Goal: Book appointment/travel/reservation

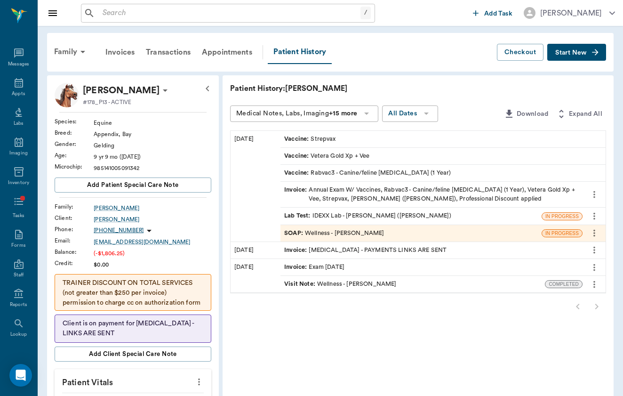
scroll to position [37, 0]
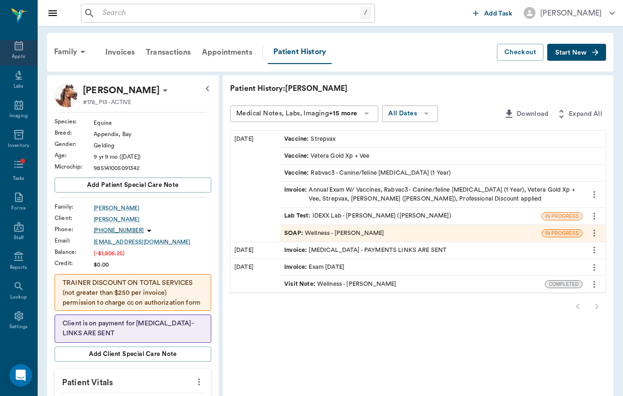
click at [16, 51] on icon at bounding box center [18, 45] width 11 height 11
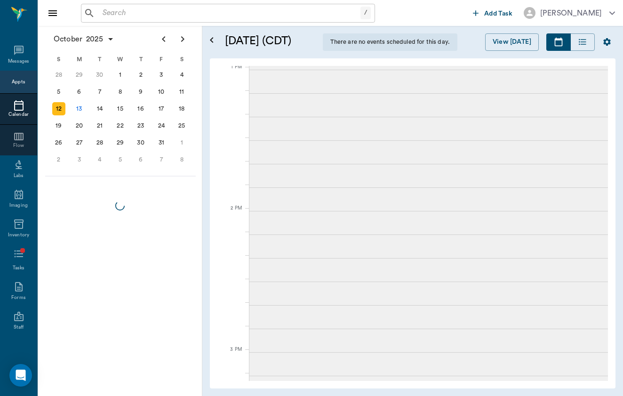
scroll to position [568, 0]
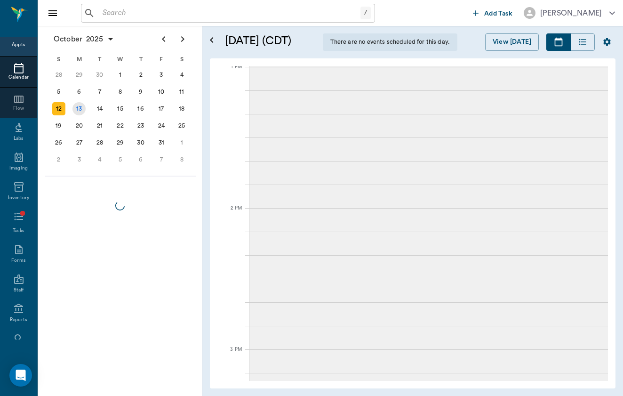
click at [78, 108] on div "13" at bounding box center [78, 108] width 13 height 13
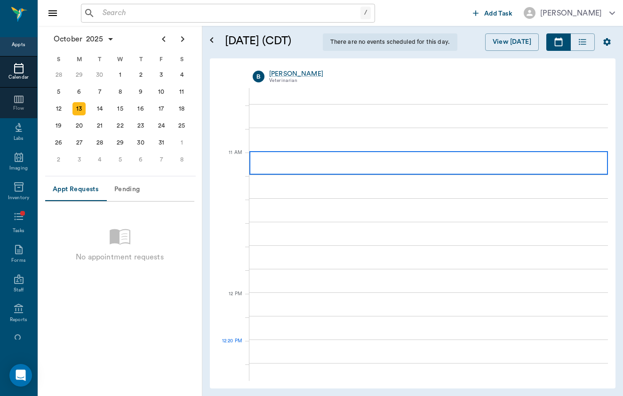
scroll to position [365, 0]
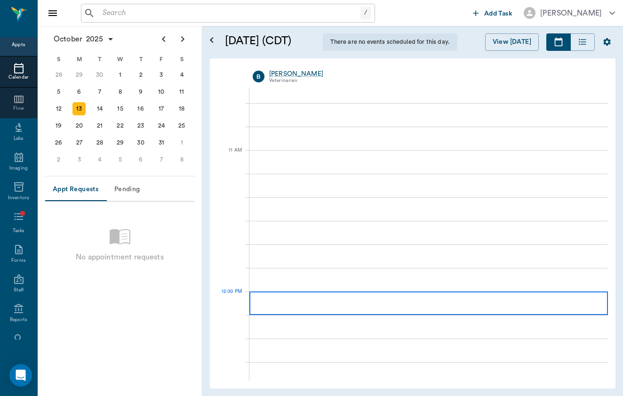
click at [295, 300] on div at bounding box center [428, 303] width 359 height 24
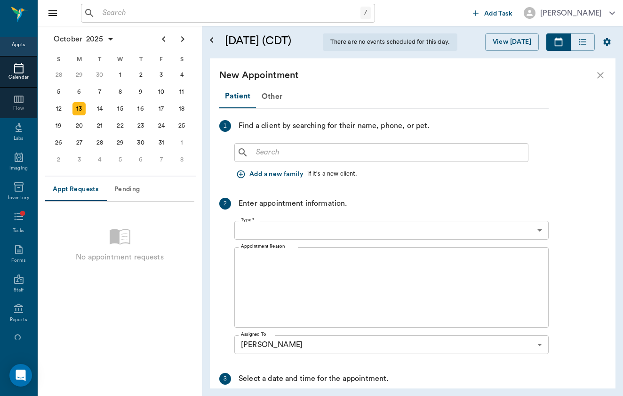
type input "[DATE]"
type input "12:00 PM"
type input "12:45 PM"
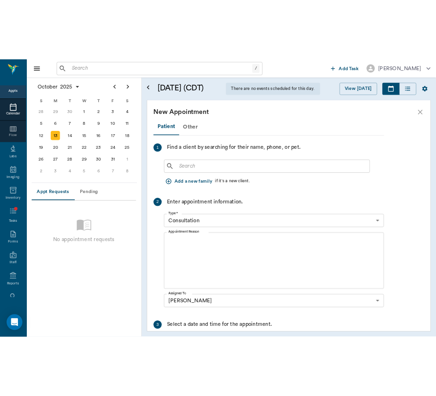
scroll to position [0, 0]
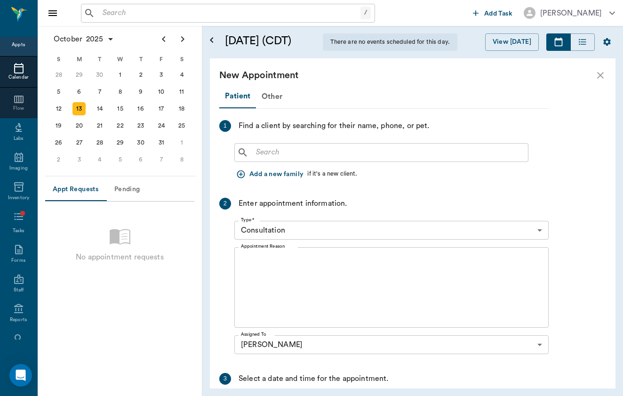
click at [261, 178] on button "Add a new family" at bounding box center [270, 174] width 73 height 17
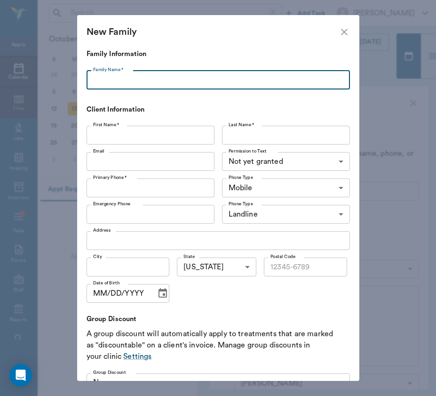
click at [192, 83] on input "Family Name *" at bounding box center [219, 80] width 264 height 19
type input "[PERSON_NAME]"
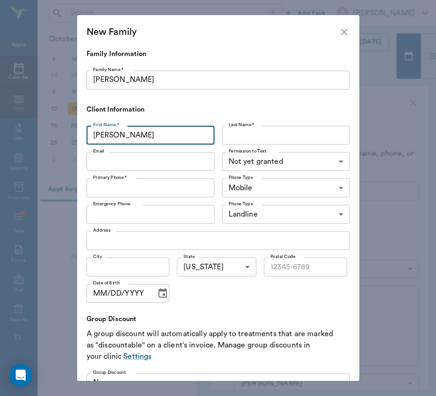
type input "[PERSON_NAME]"
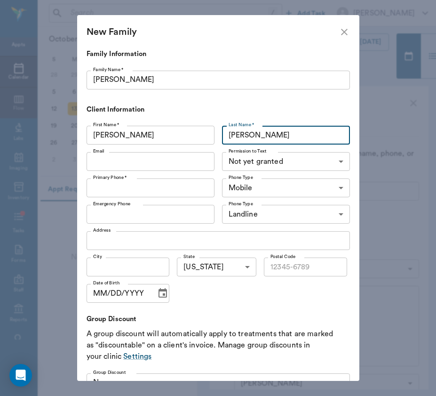
type input "[PERSON_NAME]"
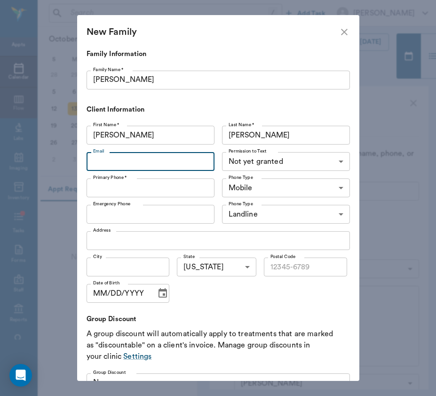
paste input "[EMAIL_ADDRESS][DOMAIN_NAME]"
type input "[EMAIL_ADDRESS][DOMAIN_NAME]"
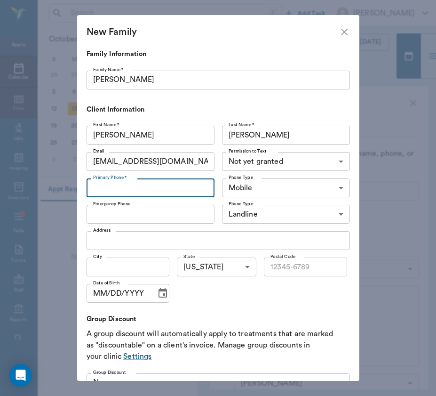
click at [122, 186] on input "Primary Phone *" at bounding box center [151, 187] width 128 height 19
paste input "[PHONE_NUMBER]"
type input "[PHONE_NUMBER]"
click at [125, 206] on label "Emergency Phone" at bounding box center [111, 204] width 37 height 7
click at [125, 206] on input "Emergency Phone" at bounding box center [151, 214] width 128 height 19
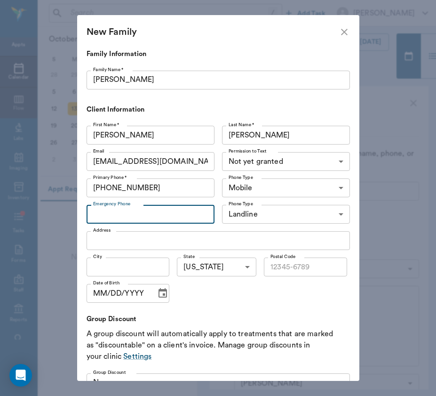
click at [139, 253] on div "Address Address" at bounding box center [219, 240] width 264 height 26
click at [140, 244] on input "Address" at bounding box center [219, 240] width 264 height 19
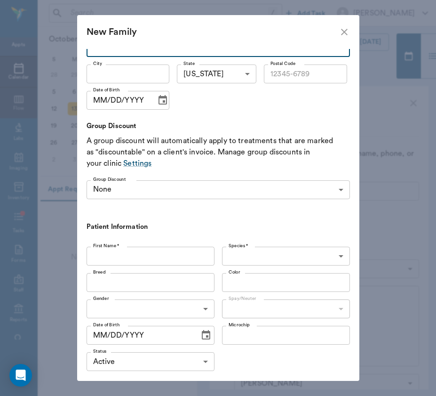
scroll to position [197, 0]
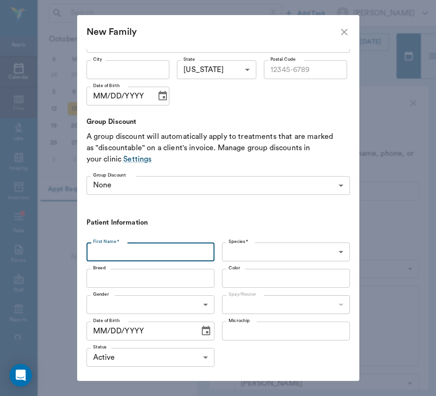
click at [140, 244] on input "First Name *" at bounding box center [151, 251] width 128 height 19
type input "Brio"
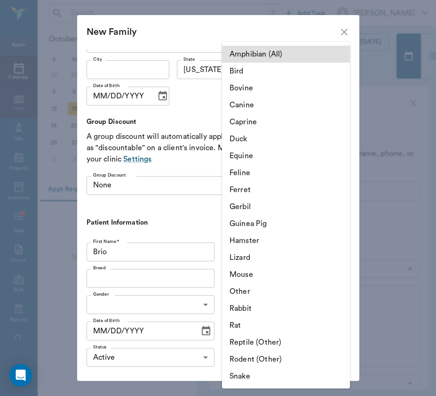
click at [324, 260] on body "/ ​ Add Task [PERSON_NAME] Nectar Messages Appts Calendar Flow Labs Imaging Inv…" at bounding box center [218, 198] width 436 height 396
click at [319, 152] on li "Equine" at bounding box center [286, 155] width 128 height 17
type input "Equine"
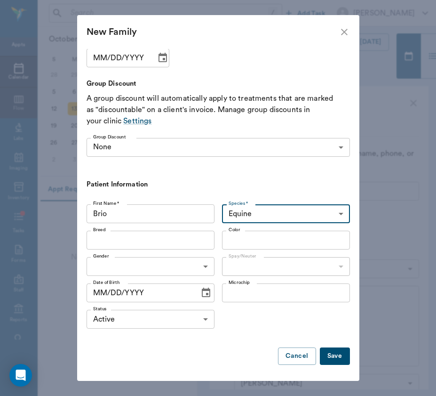
scroll to position [235, 0]
click at [338, 358] on button "Save" at bounding box center [335, 356] width 30 height 17
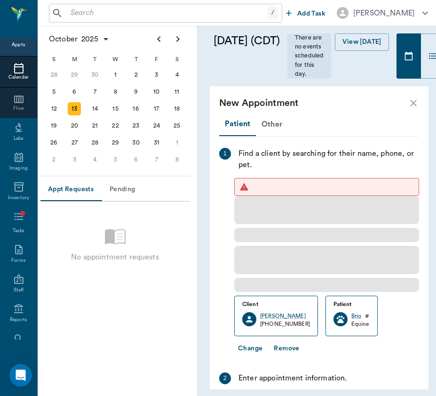
scroll to position [0, 0]
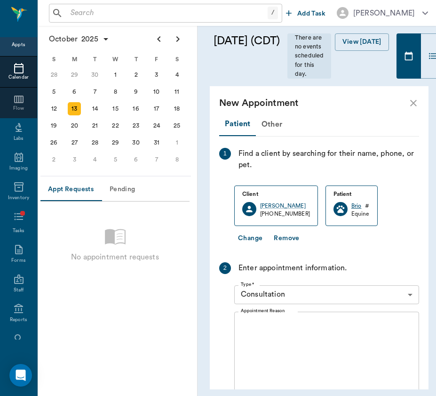
click at [352, 203] on div "Brio" at bounding box center [357, 206] width 10 height 8
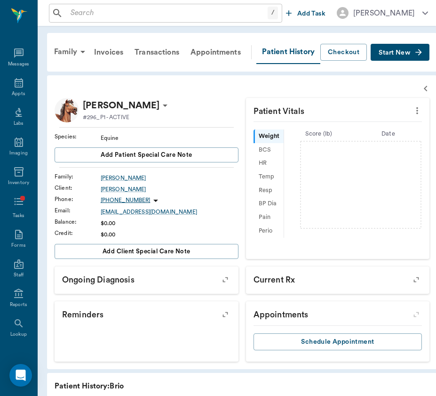
scroll to position [37, 0]
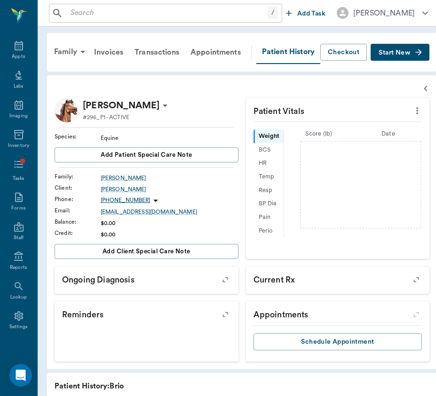
click at [229, 309] on button "button" at bounding box center [225, 315] width 24 height 24
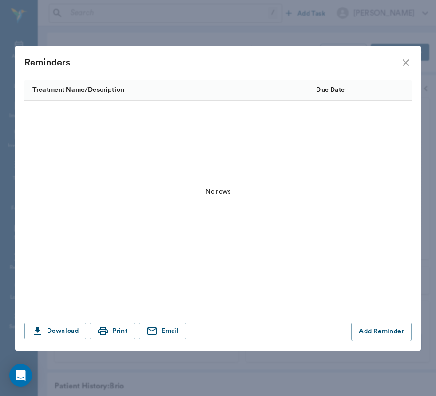
click at [245, 0] on div "Reminders Treatment Name/Description Due Date No rows Download Print Email Add …" at bounding box center [218, 198] width 436 height 396
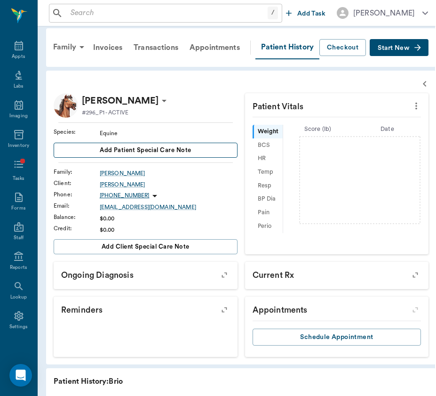
scroll to position [5, 2]
click at [179, 150] on span "Add patient Special Care Note" at bounding box center [145, 150] width 91 height 10
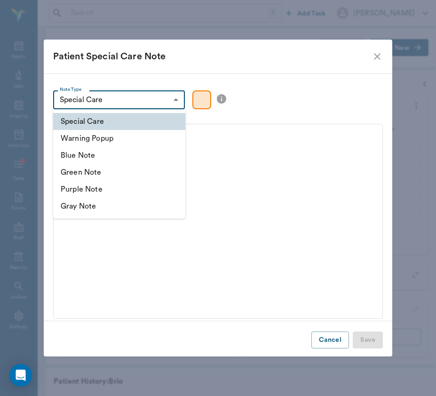
click at [169, 103] on body "/ ​ Add Task [PERSON_NAME] Nectar Messages Appts Labs Imaging Inventory Tasks F…" at bounding box center [217, 245] width 436 height 501
click at [161, 142] on li "Warning Popup" at bounding box center [119, 138] width 132 height 17
type input "warning"
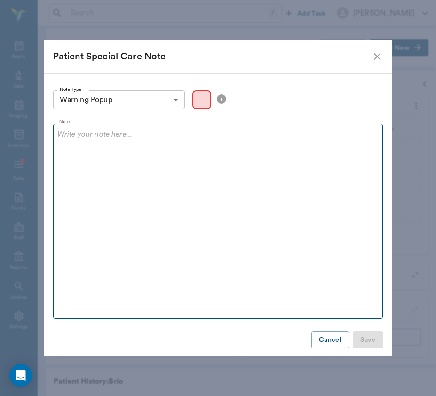
click at [161, 173] on fieldset "Note" at bounding box center [218, 219] width 330 height 199
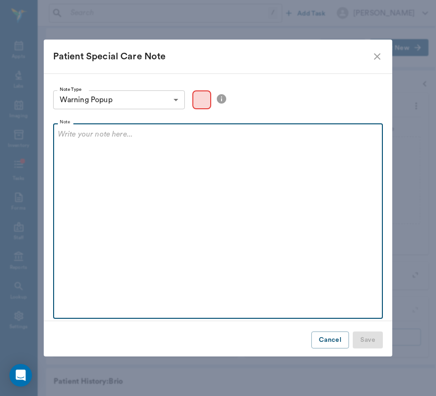
click at [119, 147] on div at bounding box center [218, 141] width 321 height 24
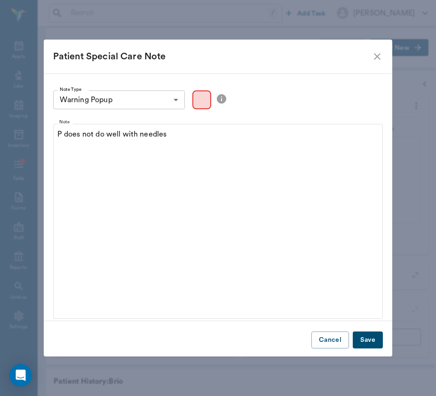
click at [379, 344] on button "Save" at bounding box center [368, 339] width 30 height 17
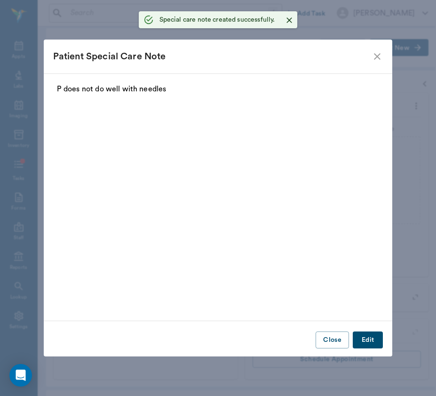
click at [373, 62] on icon "close" at bounding box center [377, 56] width 11 height 11
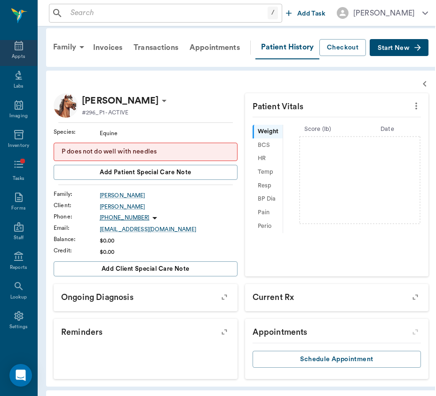
click at [24, 58] on div "Appts" at bounding box center [18, 56] width 13 height 7
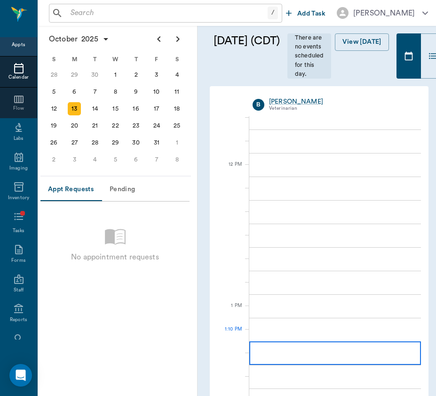
scroll to position [507, 0]
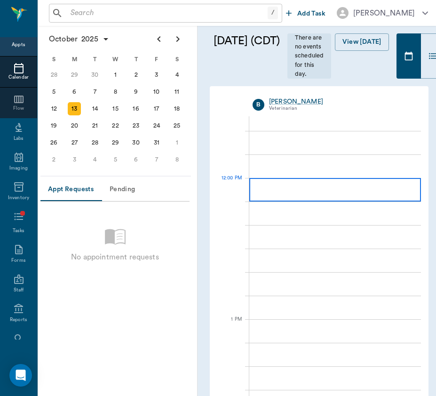
click at [314, 195] on div at bounding box center [335, 190] width 172 height 24
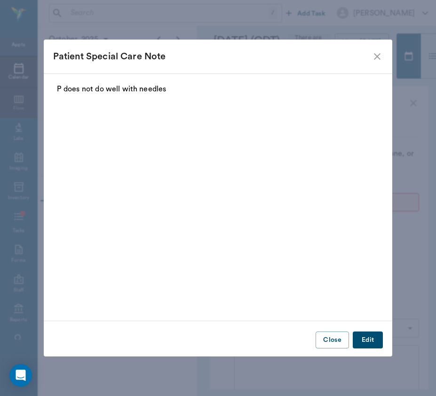
scroll to position [219, 0]
click at [372, 55] on div "Patient Special Care Note" at bounding box center [218, 57] width 349 height 34
click at [375, 55] on icon "close" at bounding box center [377, 56] width 7 height 7
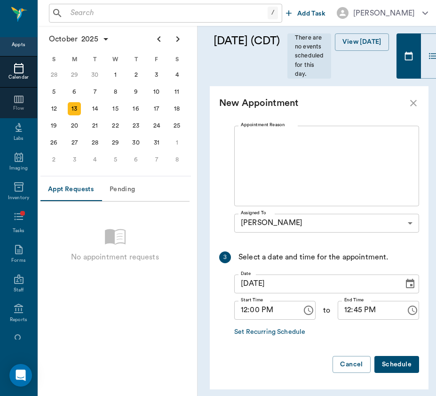
click at [73, 107] on div "13" at bounding box center [74, 108] width 13 height 13
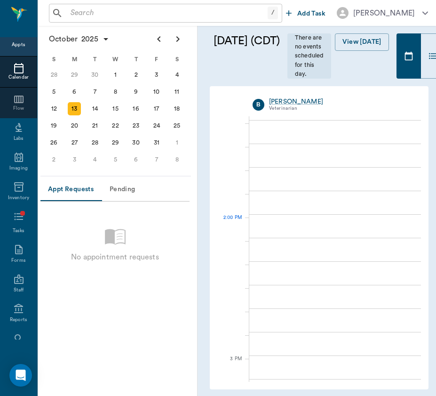
scroll to position [750, 0]
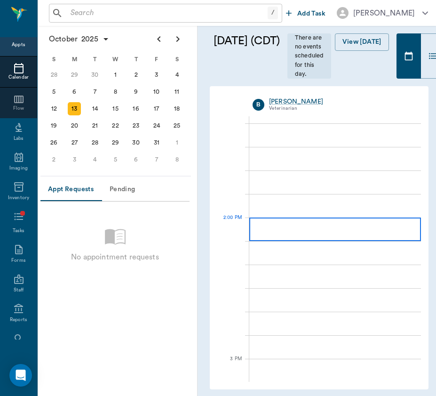
click at [266, 237] on div at bounding box center [335, 229] width 172 height 24
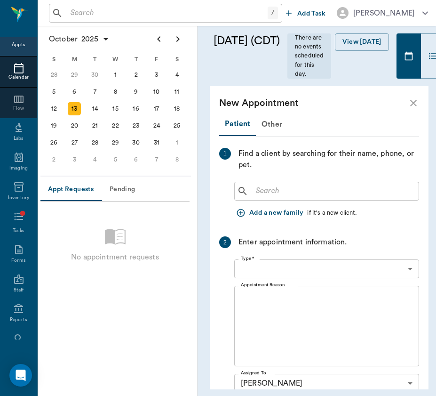
type input "02:00 PM"
type input "02:45 PM"
click at [261, 214] on button "Add a new family" at bounding box center [270, 212] width 73 height 17
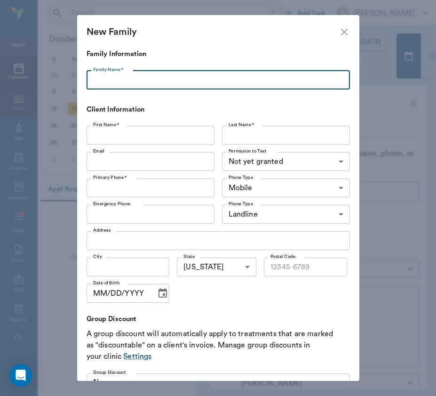
click at [163, 81] on input "Family Name *" at bounding box center [219, 80] width 264 height 19
type input "[PERSON_NAME]"
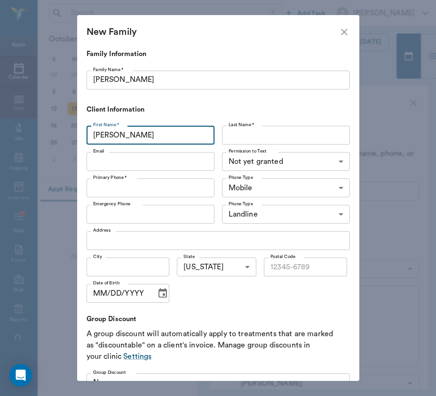
type input "[PERSON_NAME]"
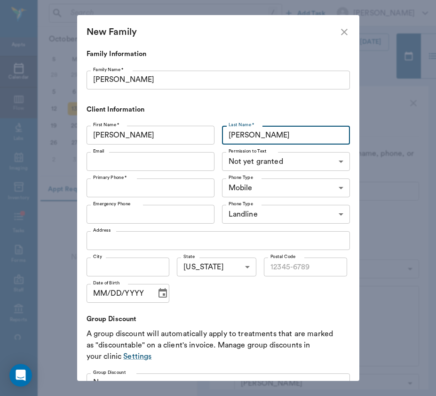
type input "[PERSON_NAME]"
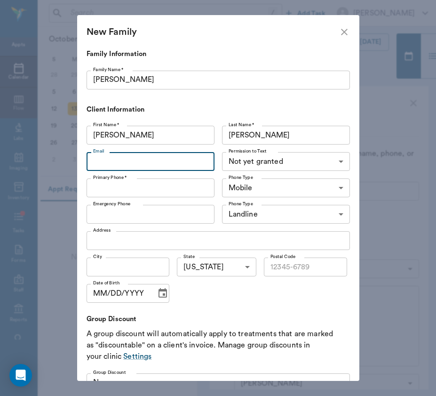
click at [137, 191] on input "Primary Phone *" at bounding box center [151, 187] width 128 height 19
click at [137, 171] on div "Email Email" at bounding box center [153, 161] width 132 height 26
click at [141, 162] on input "Email" at bounding box center [151, 161] width 128 height 19
paste input "[PERSON_NAME][EMAIL_ADDRESS][DOMAIN_NAME]"
type input "[PERSON_NAME][EMAIL_ADDRESS][DOMAIN_NAME]"
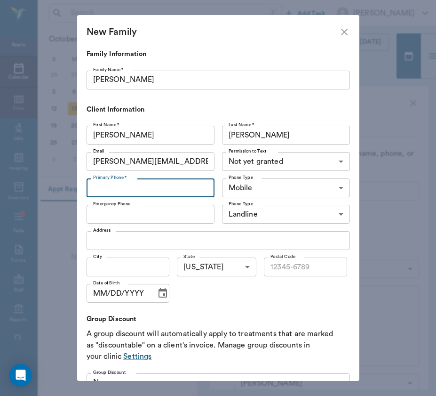
click at [125, 193] on input "Primary Phone *" at bounding box center [151, 187] width 128 height 19
paste input "[PHONE_NUMBER]"
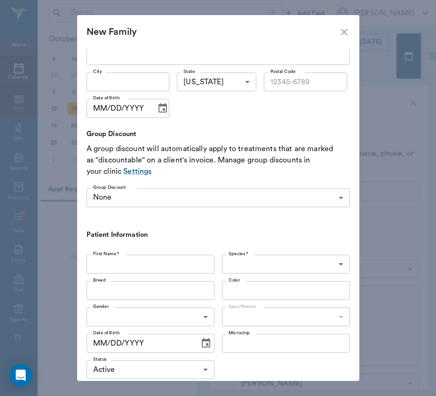
scroll to position [194, 0]
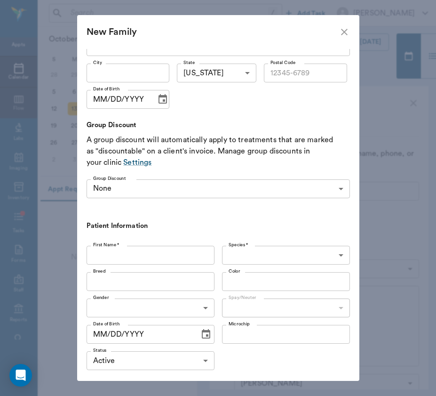
type input "[PHONE_NUMBER]"
click at [147, 259] on input "First Name *" at bounding box center [151, 255] width 128 height 19
type input "Apollo"
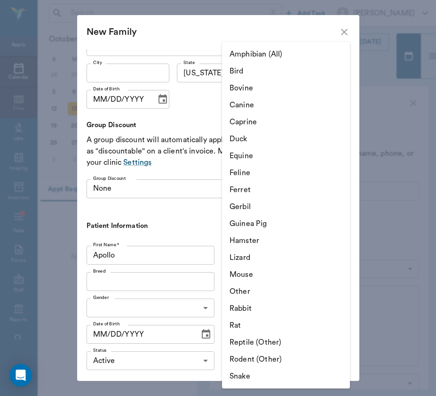
click at [308, 254] on body "/ ​ Add Task [PERSON_NAME] Nectar Messages Appts Calendar Flow Labs Imaging Inv…" at bounding box center [218, 198] width 436 height 396
click at [305, 151] on li "Equine" at bounding box center [286, 155] width 128 height 17
type input "Equine"
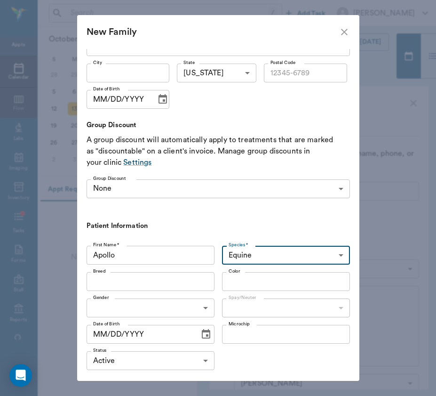
click at [133, 282] on input "Breed" at bounding box center [142, 281] width 107 height 13
click at [274, 383] on div "New Family Family Information Family Name * [PERSON_NAME] Family Name * Client …" at bounding box center [218, 198] width 436 height 396
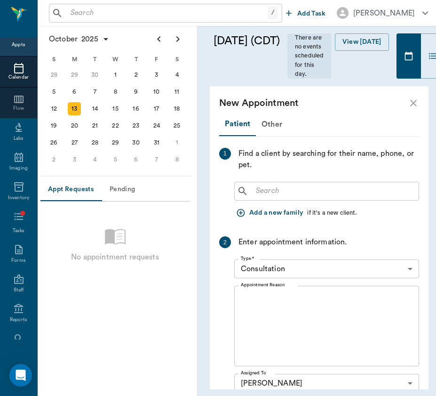
click at [258, 213] on button "Add a new family" at bounding box center [270, 212] width 73 height 17
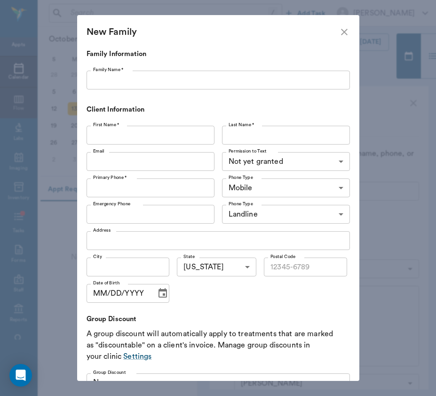
click at [138, 81] on input "Family Name *" at bounding box center [219, 80] width 264 height 19
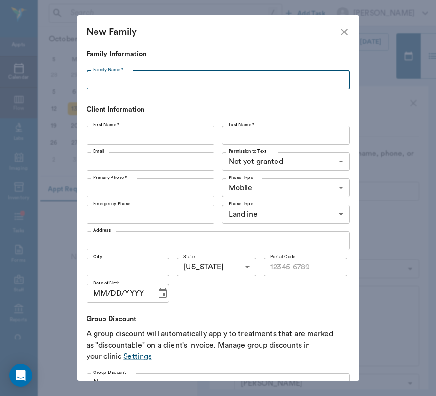
paste input "[PHONE_NUMBER]"
type input "[PHONE_NUMBER]"
click at [143, 186] on input "Primary Phone *" at bounding box center [151, 187] width 128 height 19
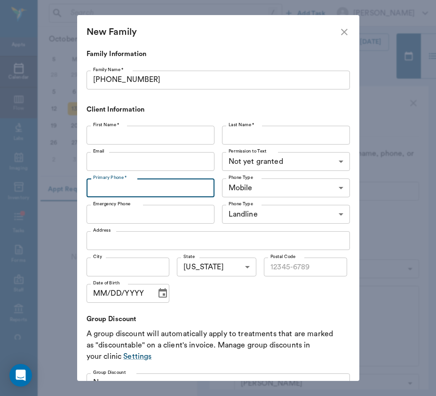
paste input "[PHONE_NUMBER]"
type input "[PHONE_NUMBER]"
click at [119, 155] on input "Email" at bounding box center [151, 161] width 128 height 19
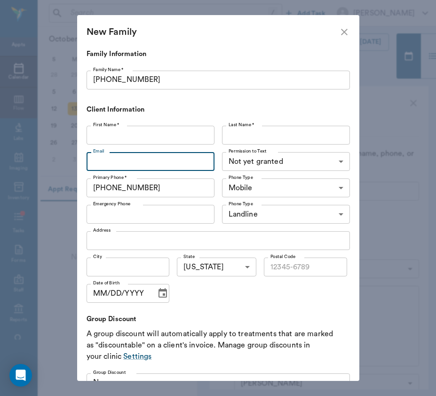
paste input "[PERSON_NAME][EMAIL_ADDRESS][DOMAIN_NAME]"
type input "[PERSON_NAME][EMAIL_ADDRESS][DOMAIN_NAME]"
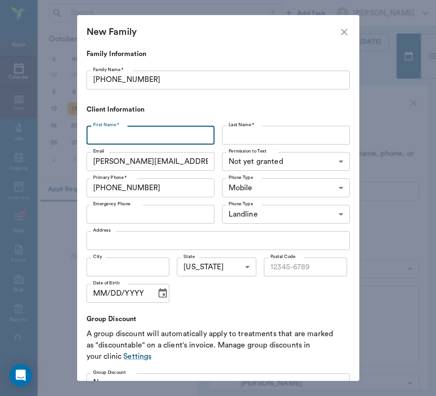
click at [121, 142] on input "First Name *" at bounding box center [151, 135] width 128 height 19
type input "[PERSON_NAME]"
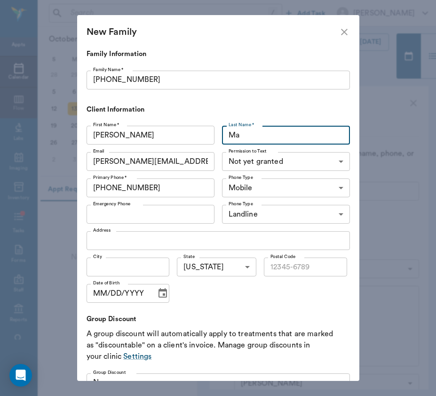
type input "M"
type input "[PERSON_NAME]"
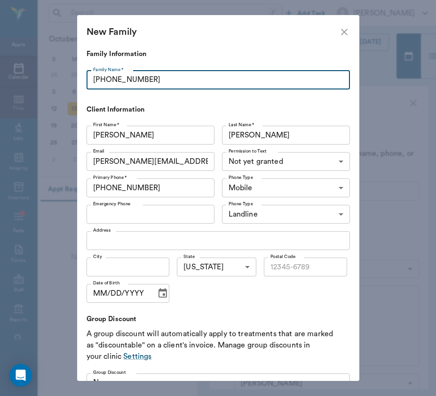
click at [193, 72] on input "[PHONE_NUMBER]" at bounding box center [219, 80] width 264 height 19
type input "<"
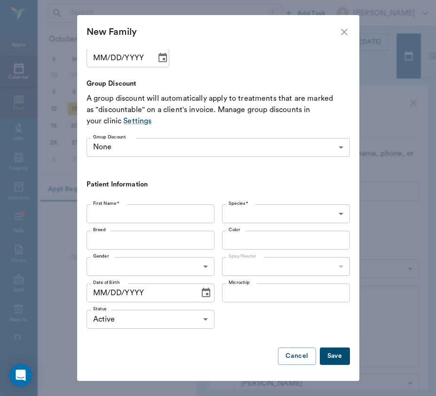
type input "[PERSON_NAME]"
click at [167, 222] on input "First Name *" at bounding box center [151, 214] width 128 height 19
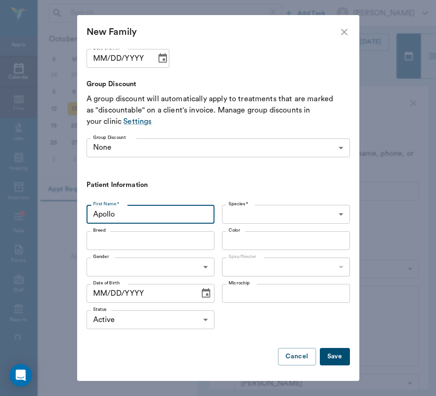
type input "Apollo"
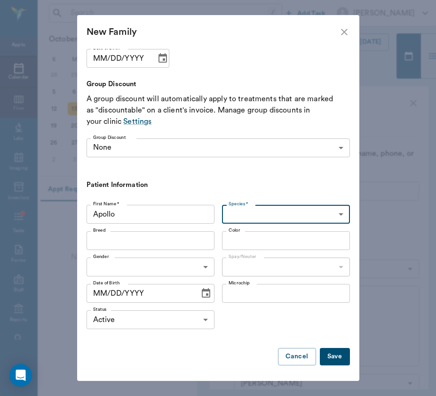
click at [232, 210] on body "/ ​ Add Task [PERSON_NAME] Nectar Messages Appts Calendar Flow Labs Imaging Inv…" at bounding box center [218, 198] width 436 height 396
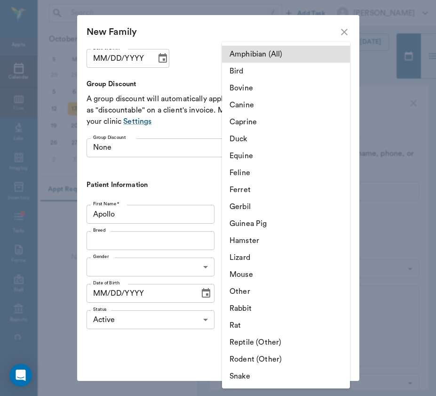
click at [247, 153] on li "Equine" at bounding box center [286, 155] width 128 height 17
type input "Equine"
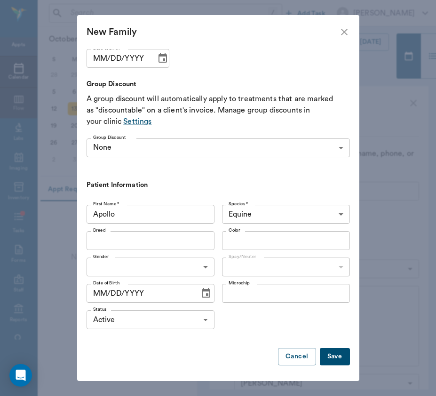
click at [325, 358] on button "Save" at bounding box center [335, 356] width 30 height 17
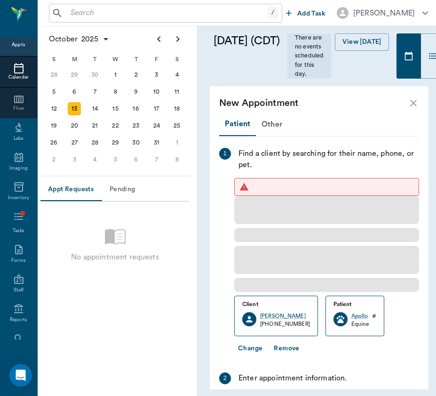
scroll to position [0, 0]
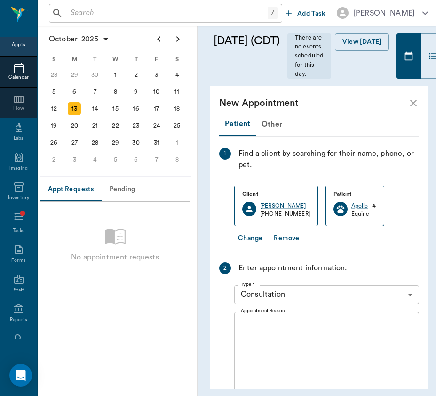
click at [82, 109] on div "13" at bounding box center [74, 108] width 21 height 17
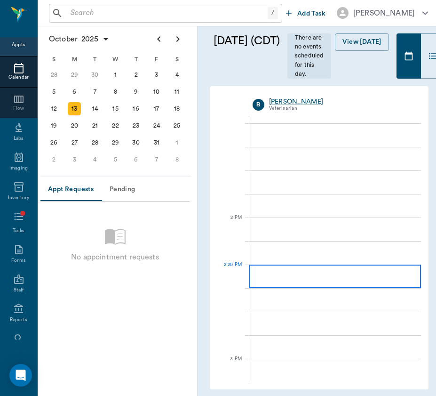
click at [302, 273] on div at bounding box center [335, 277] width 172 height 24
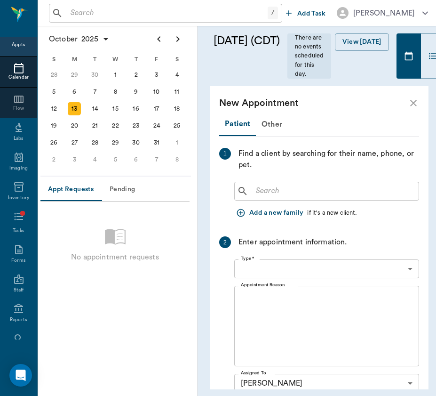
type input "02:20 PM"
type input "03:05 PM"
click at [282, 211] on button "Add a new family" at bounding box center [270, 212] width 73 height 17
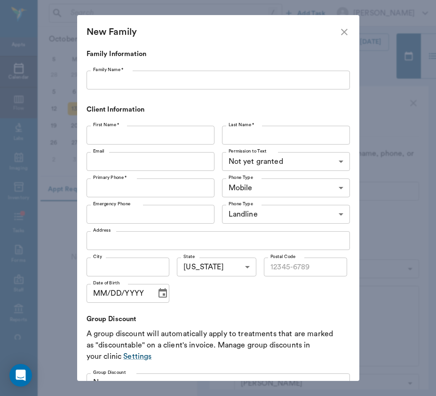
click at [165, 75] on input "Family Name *" at bounding box center [219, 80] width 264 height 19
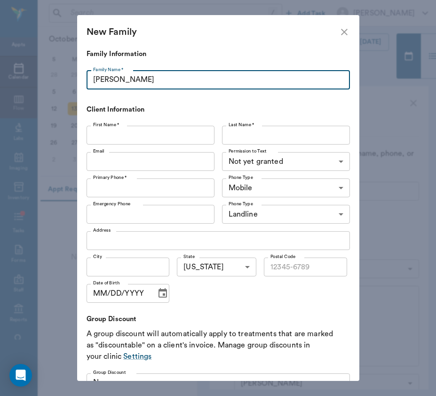
type input "[PERSON_NAME]"
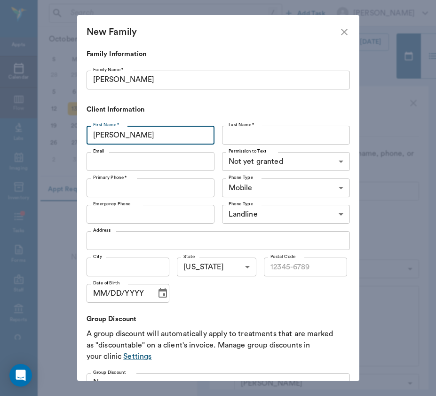
type input "[PERSON_NAME]"
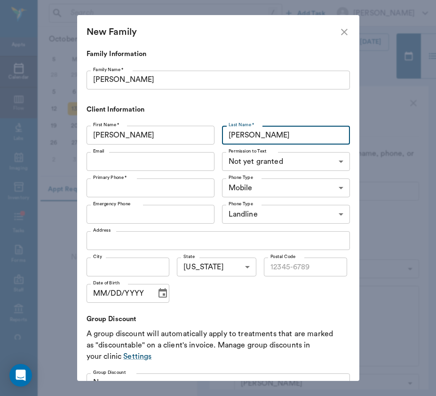
type input "[PERSON_NAME]"
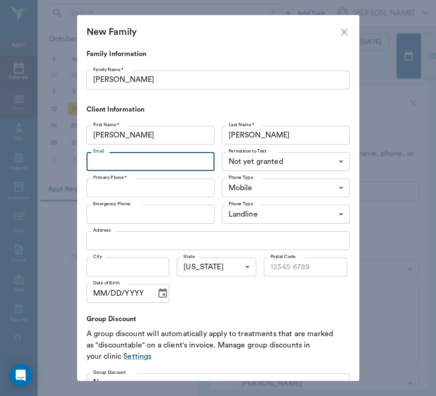
click at [128, 161] on input "Email" at bounding box center [151, 161] width 128 height 19
paste input "[EMAIL_ADDRESS][DOMAIN_NAME]"
type input "[EMAIL_ADDRESS][DOMAIN_NAME]"
click at [117, 188] on input "Primary Phone *" at bounding box center [151, 187] width 128 height 19
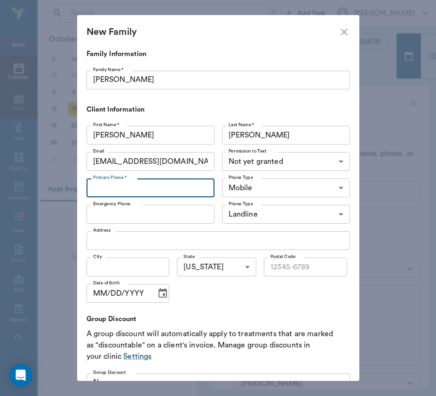
paste input "[PHONE_NUMBER]"
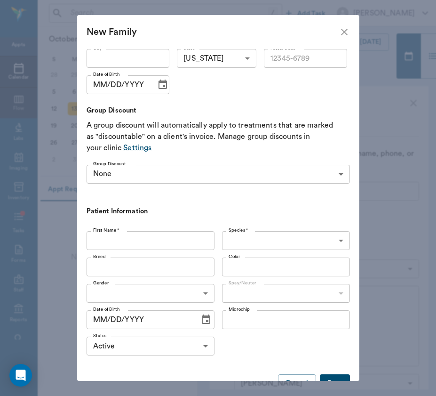
scroll to position [228, 0]
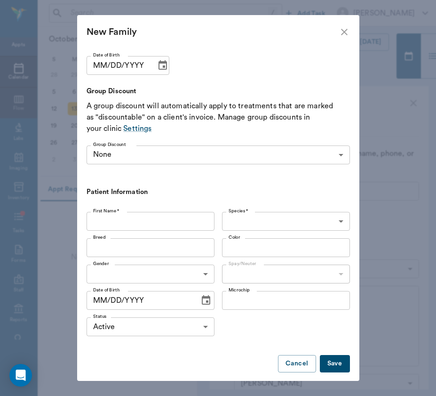
type input "[PHONE_NUMBER]"
click at [117, 229] on input "First Name *" at bounding box center [151, 221] width 128 height 19
click at [121, 223] on input "First Name *" at bounding box center [151, 221] width 128 height 19
type input "Dexter"
click at [290, 210] on div "Species * ​ Species *" at bounding box center [284, 221] width 132 height 26
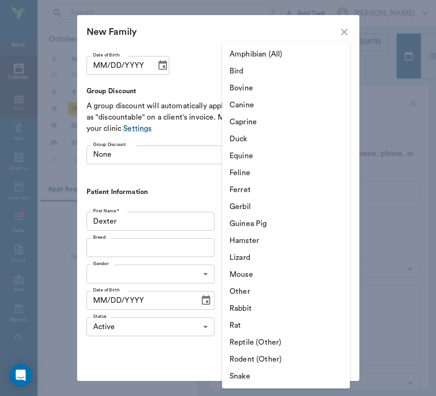
click at [289, 219] on body "/ ​ Add Task [PERSON_NAME] Nectar Messages Appts Calendar Flow Labs Imaging Inv…" at bounding box center [218, 198] width 436 height 396
click at [280, 156] on li "Equine" at bounding box center [286, 155] width 128 height 17
type input "Equine"
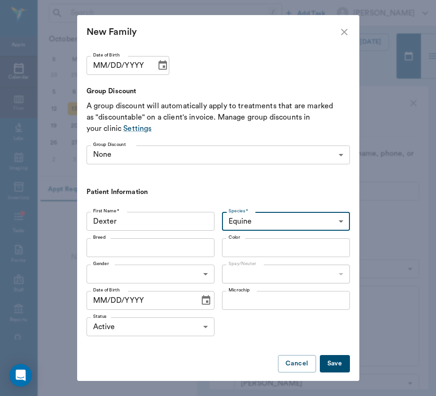
click at [331, 359] on button "Save" at bounding box center [335, 363] width 30 height 17
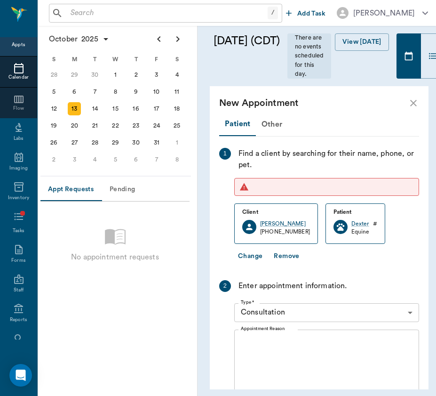
scroll to position [0, 0]
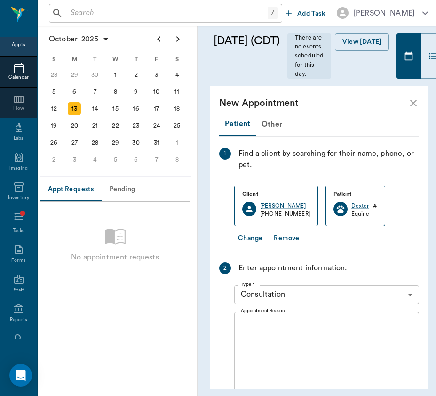
click at [70, 106] on div "13" at bounding box center [74, 108] width 13 height 13
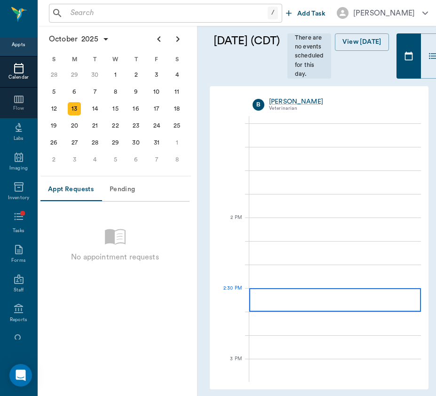
click at [302, 310] on div at bounding box center [335, 300] width 172 height 24
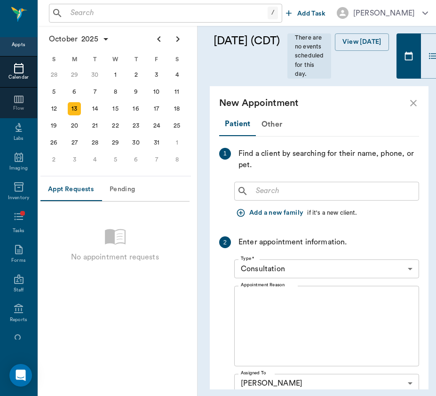
click at [273, 214] on button "Add a new family" at bounding box center [270, 212] width 73 height 17
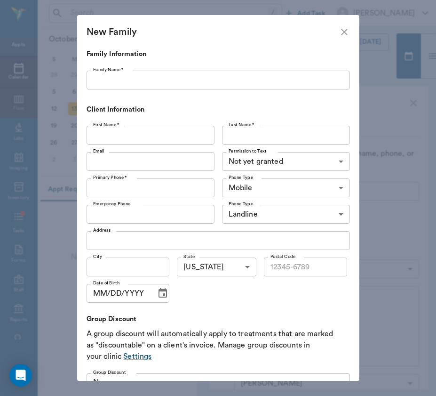
click at [206, 76] on input "Family Name *" at bounding box center [219, 80] width 264 height 19
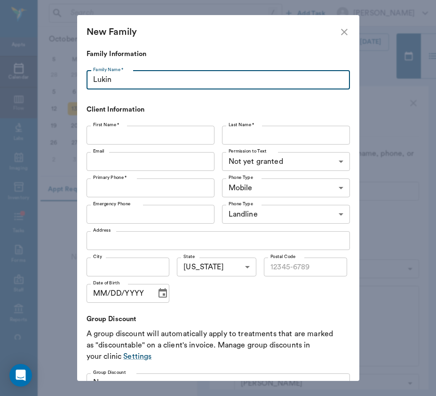
type input "Lukin"
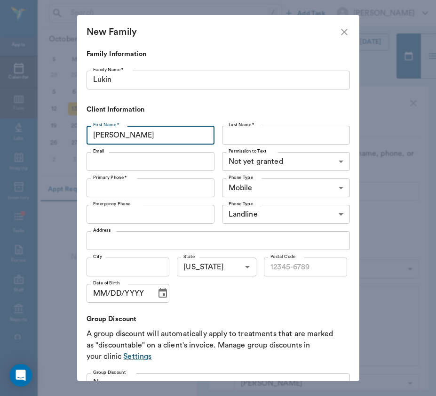
type input "[PERSON_NAME]"
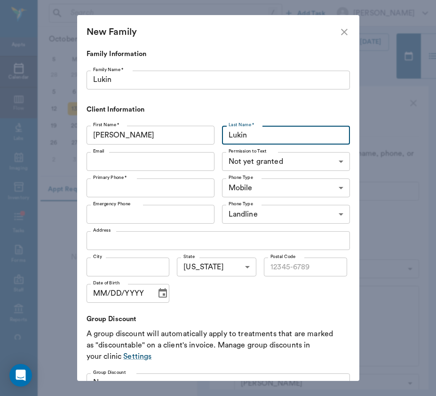
type input "Lukin"
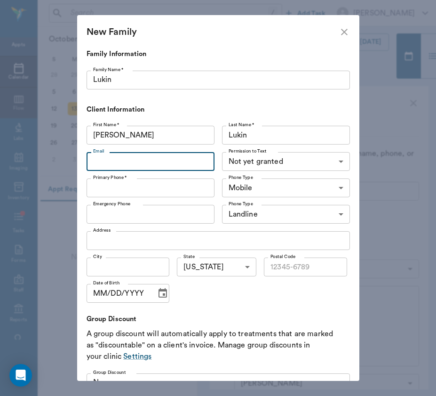
click at [142, 162] on input "Email" at bounding box center [151, 161] width 128 height 19
paste input "[PERSON_NAME][EMAIL_ADDRESS][PERSON_NAME][DOMAIN_NAME]"
type input "[PERSON_NAME][EMAIL_ADDRESS][PERSON_NAME][DOMAIN_NAME]"
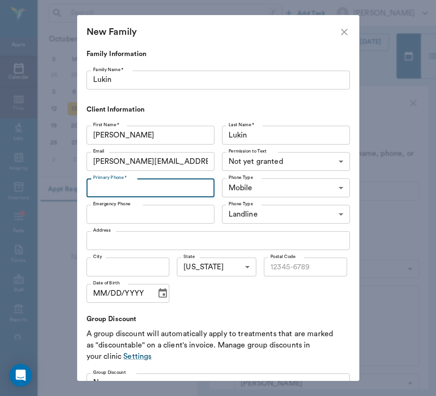
click at [122, 188] on input "Primary Phone *" at bounding box center [151, 187] width 128 height 19
paste input "[PHONE_NUMBER]"
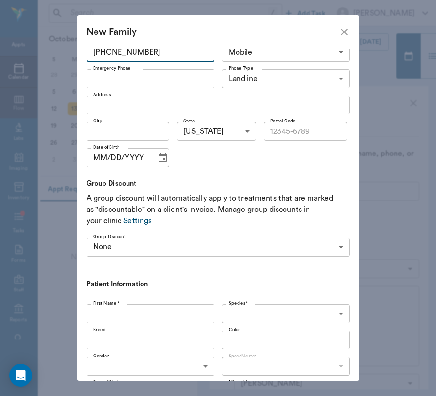
scroll to position [147, 0]
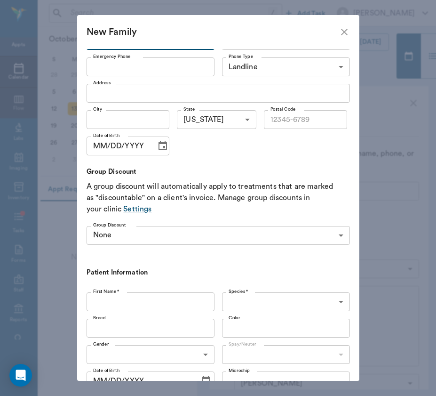
type input "[PHONE_NUMBER]"
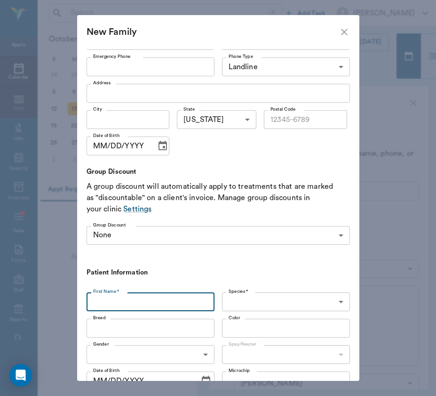
click at [136, 297] on input "First Name *" at bounding box center [151, 301] width 128 height 19
type input "[PERSON_NAME]"
click at [356, 304] on div "Family Information Family Name * [PERSON_NAME] Family Name * Client Information…" at bounding box center [218, 215] width 282 height 332
click at [333, 299] on body "/ ​ Add Task [PERSON_NAME] Nectar Messages Appts Calendar Flow Labs Imaging Inv…" at bounding box center [218, 198] width 436 height 396
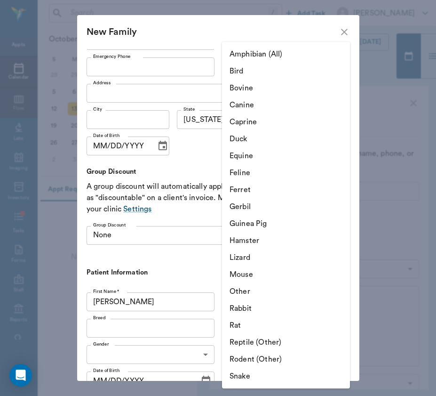
click at [310, 153] on li "Equine" at bounding box center [286, 155] width 128 height 17
type input "Equine"
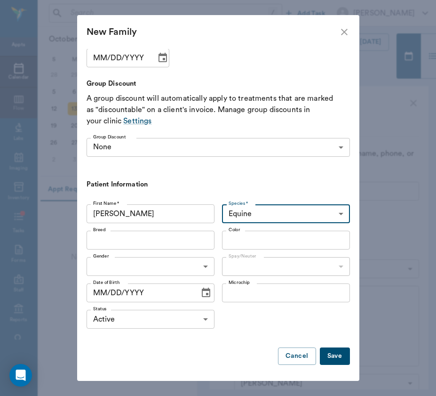
scroll to position [235, 0]
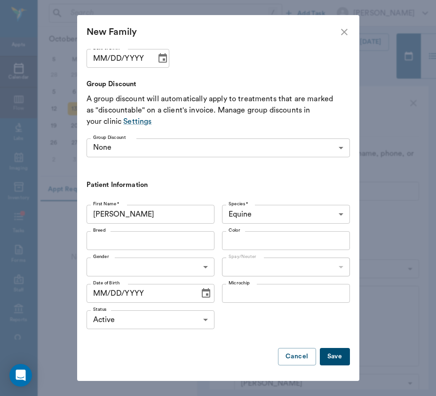
click at [338, 353] on button "Save" at bounding box center [335, 356] width 30 height 17
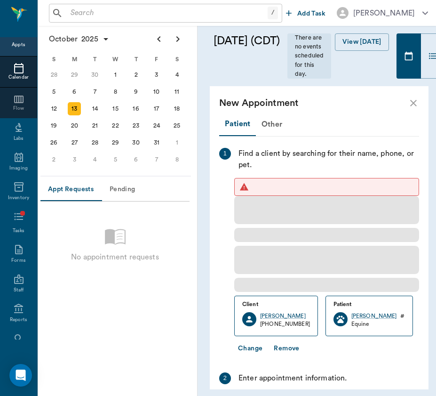
scroll to position [0, 0]
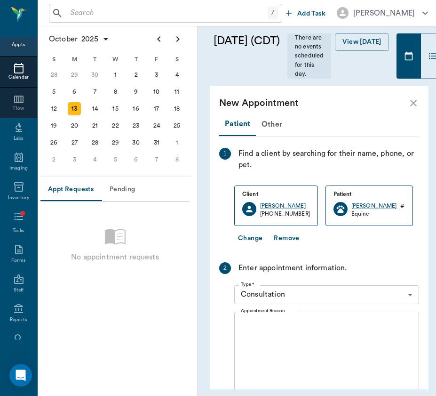
click at [209, 202] on div "[DATE] (CDT) There are no events scheduled for this day. View [DATE] [DATE] [DA…" at bounding box center [319, 211] width 234 height 370
